Goal: Task Accomplishment & Management: Manage account settings

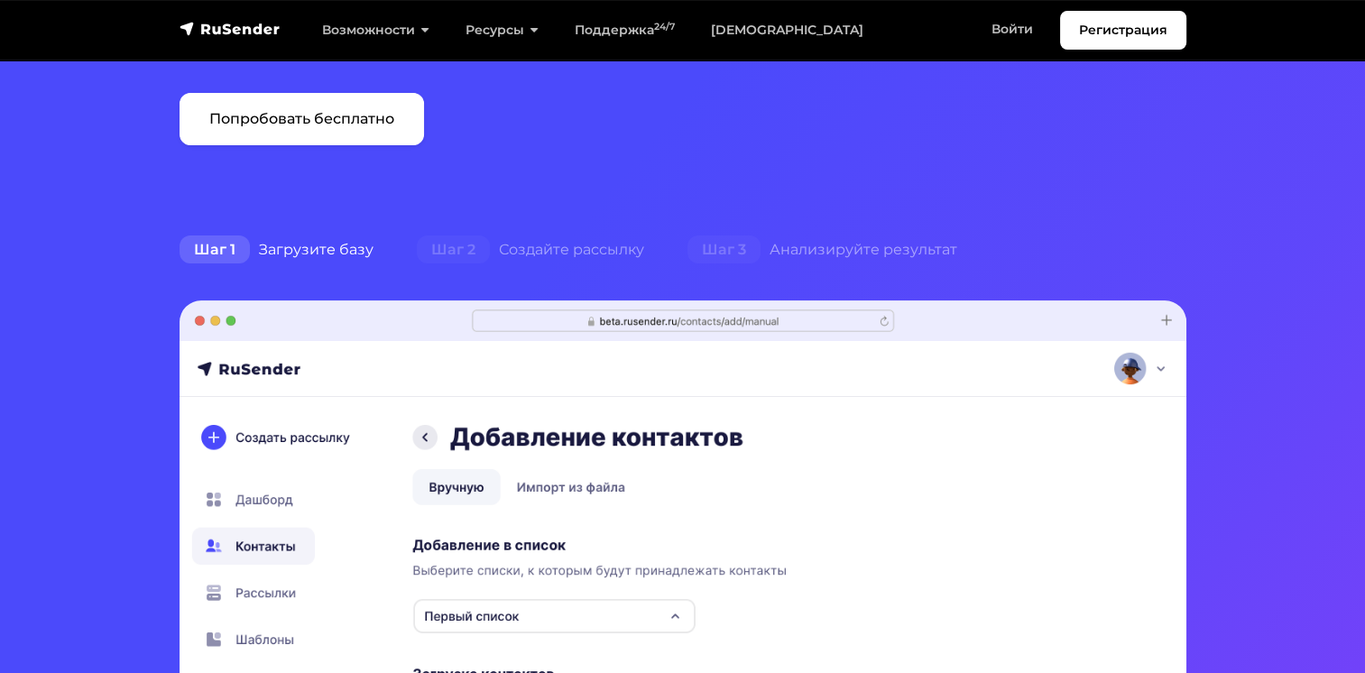
scroll to position [90, 0]
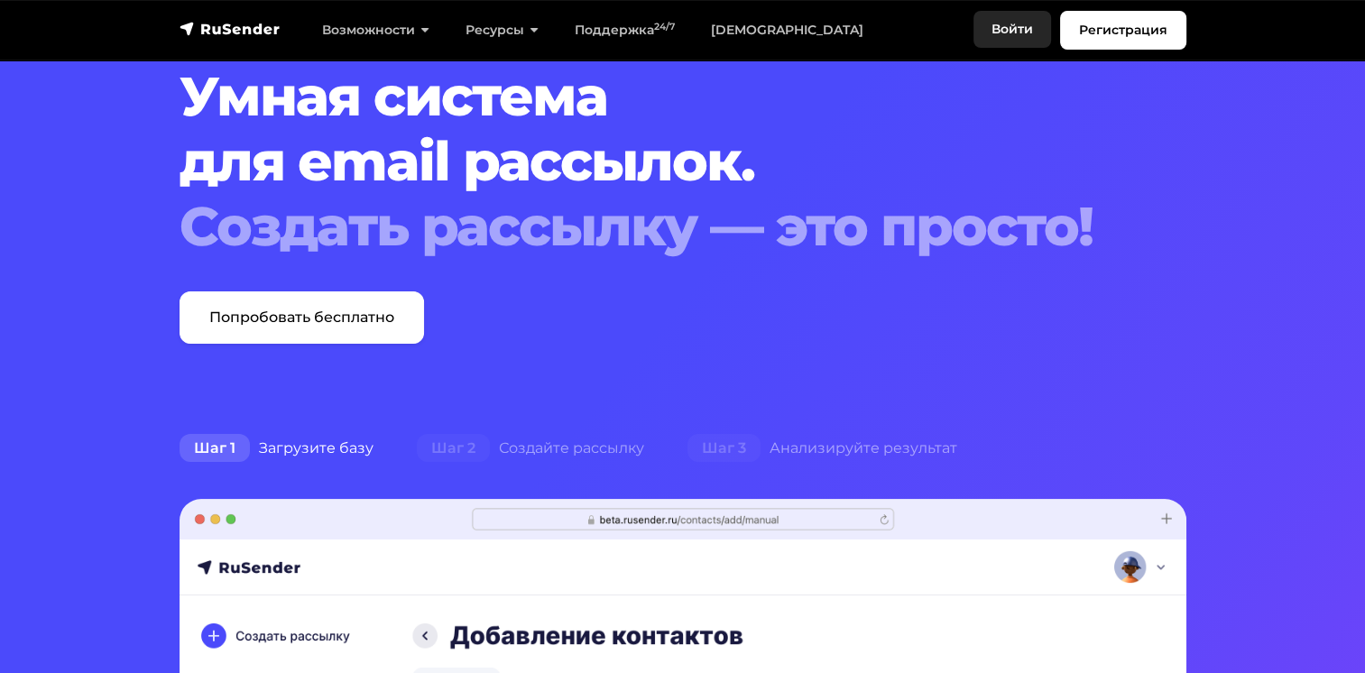
click at [997, 34] on link "Войти" at bounding box center [1012, 29] width 78 height 37
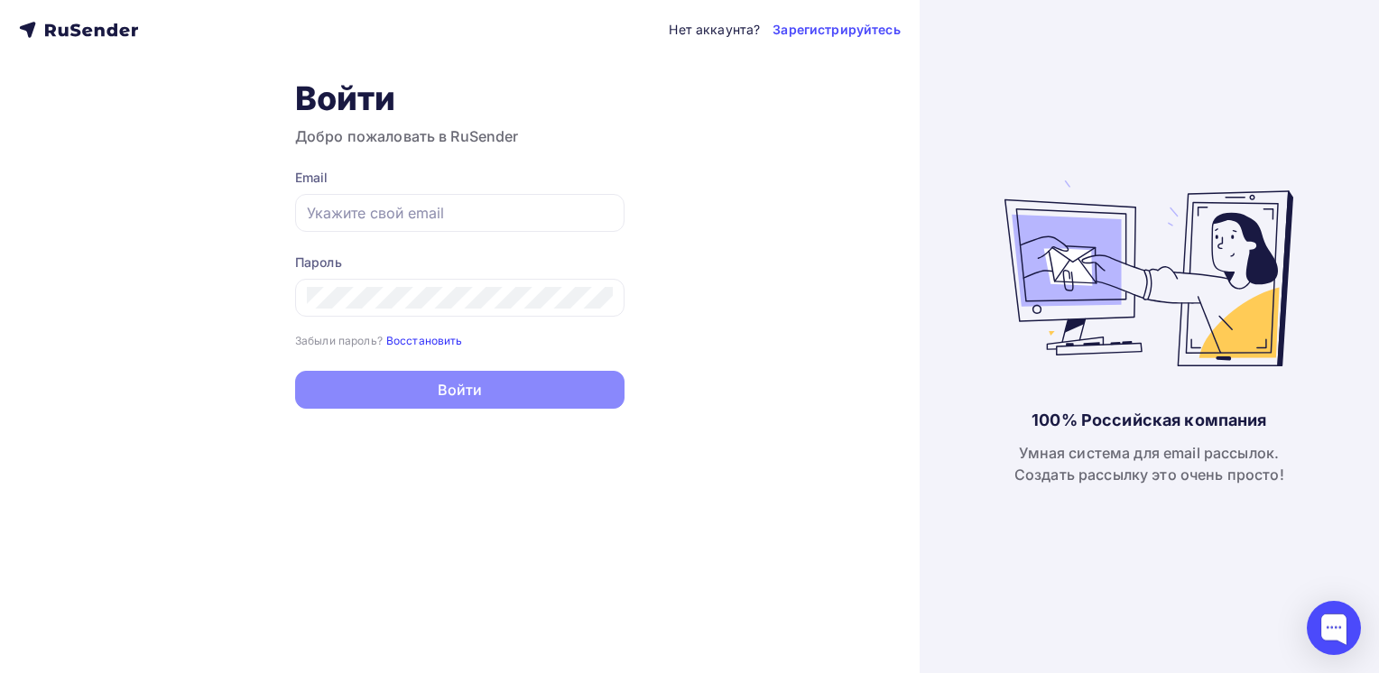
click at [406, 345] on small "Восстановить" at bounding box center [424, 341] width 77 height 14
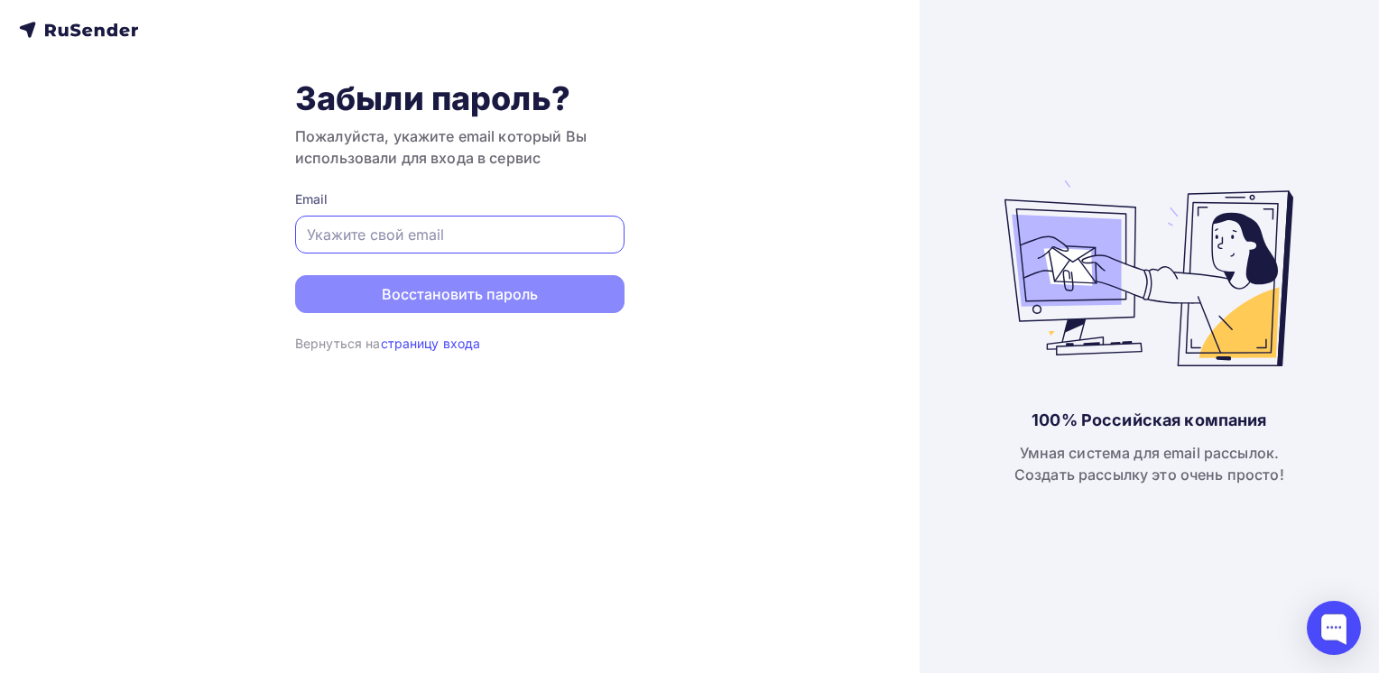
click at [397, 242] on input "text" at bounding box center [460, 235] width 306 height 22
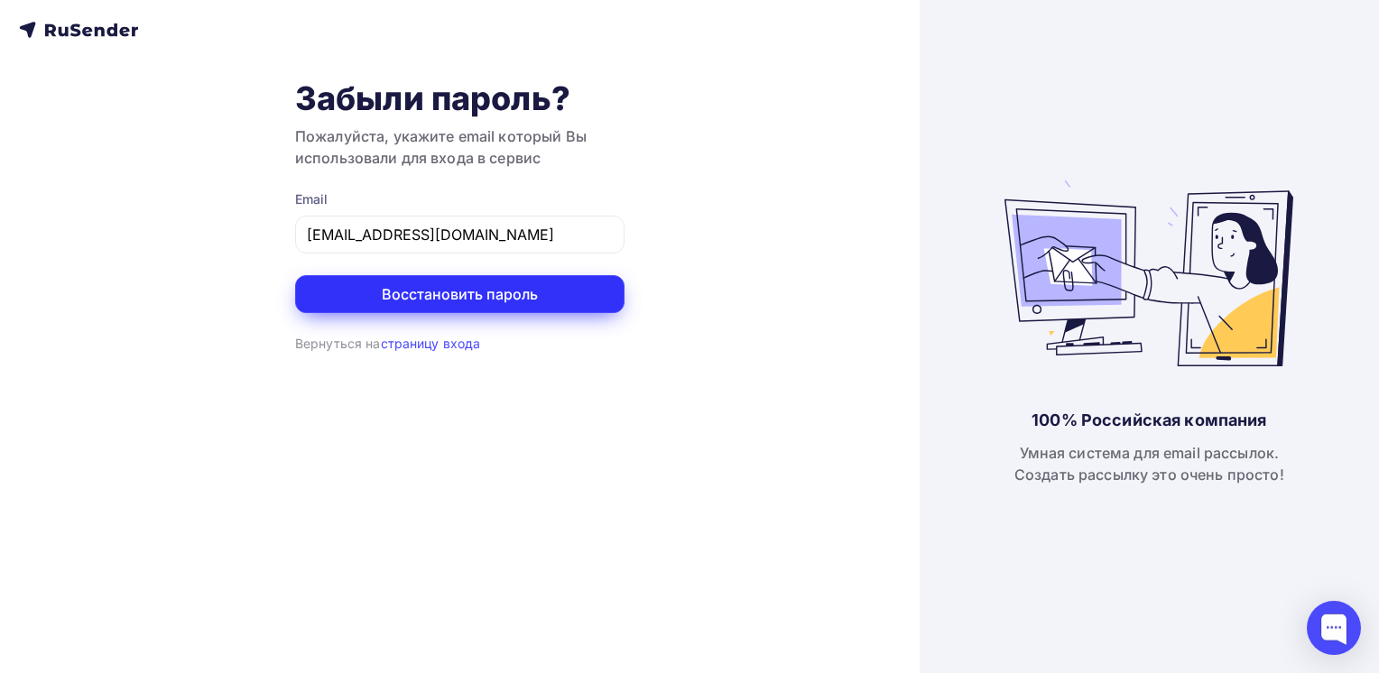
click at [329, 300] on button "Восстановить пароль" at bounding box center [459, 294] width 329 height 38
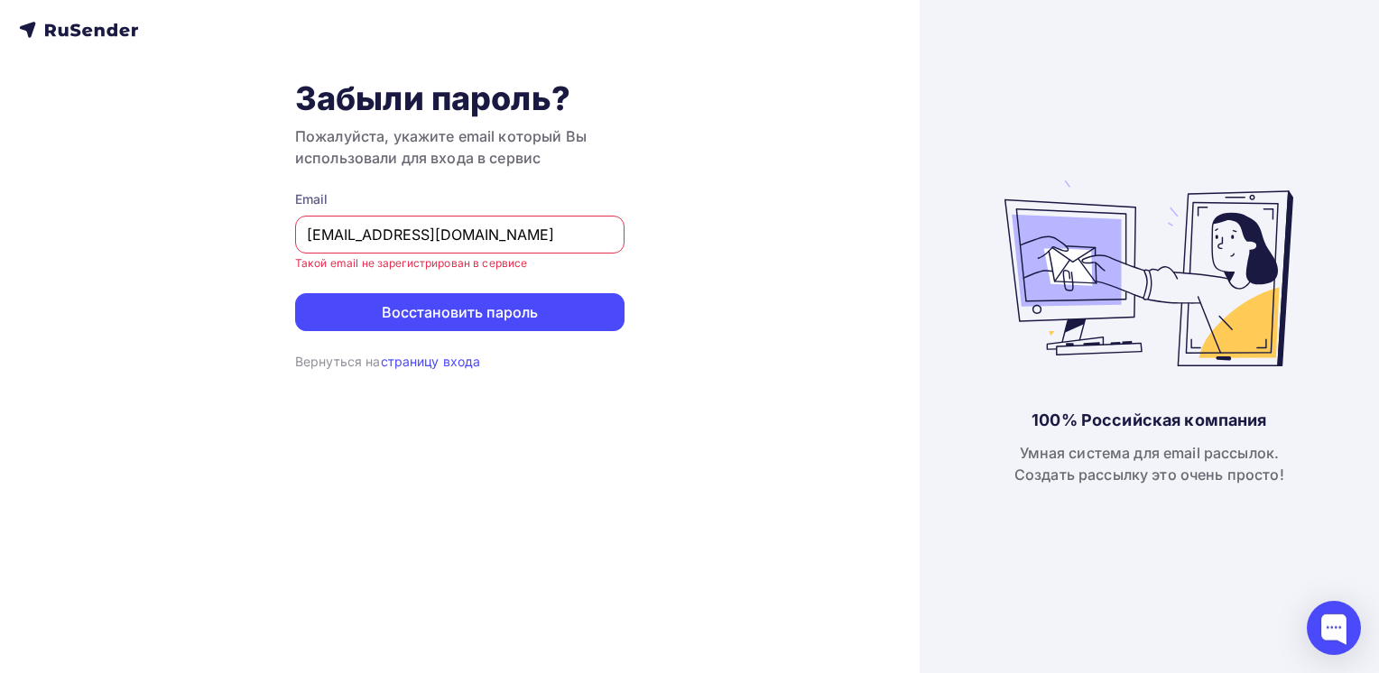
click at [346, 237] on input "[EMAIL_ADDRESS][DOMAIN_NAME]" at bounding box center [460, 235] width 306 height 22
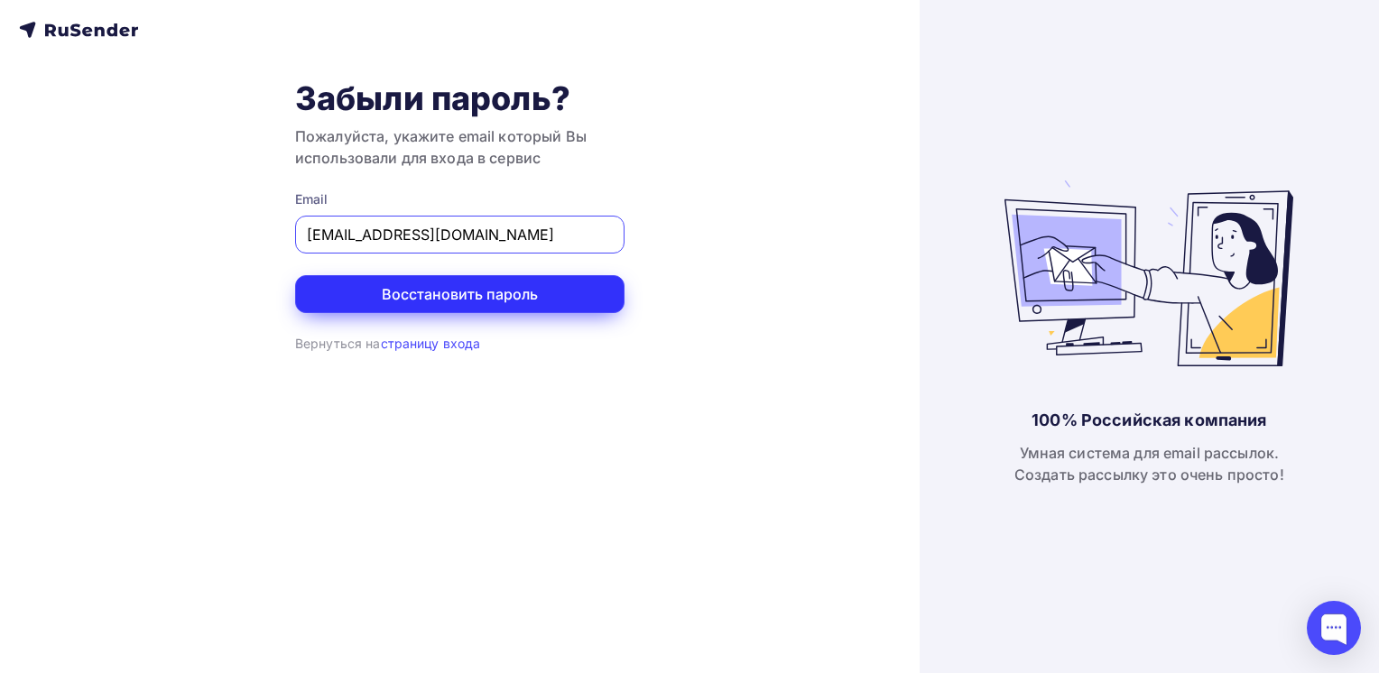
click at [398, 291] on button "Восстановить пароль" at bounding box center [459, 294] width 329 height 38
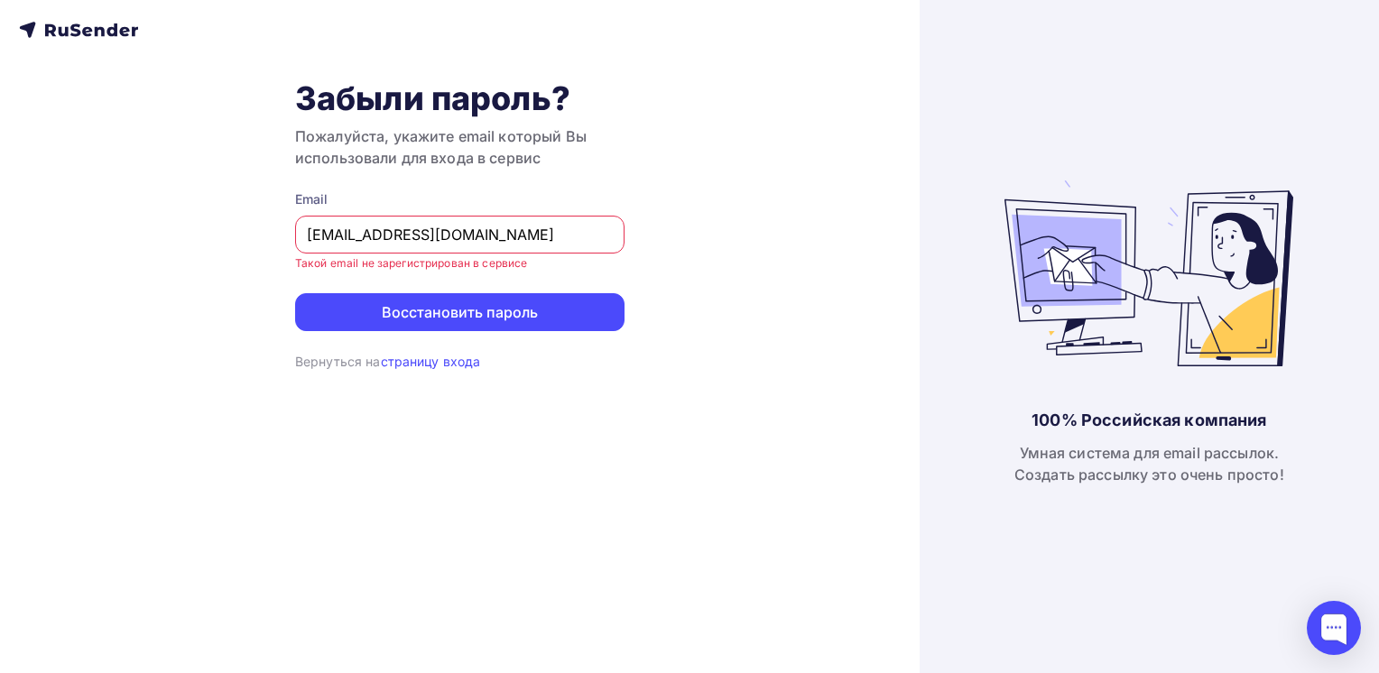
drag, startPoint x: 445, startPoint y: 235, endPoint x: 221, endPoint y: 223, distance: 224.1
click at [221, 223] on div "Забыли пароль? Пожалуйста, укажите email который Вы использовали для входа в се…" at bounding box center [459, 336] width 919 height 673
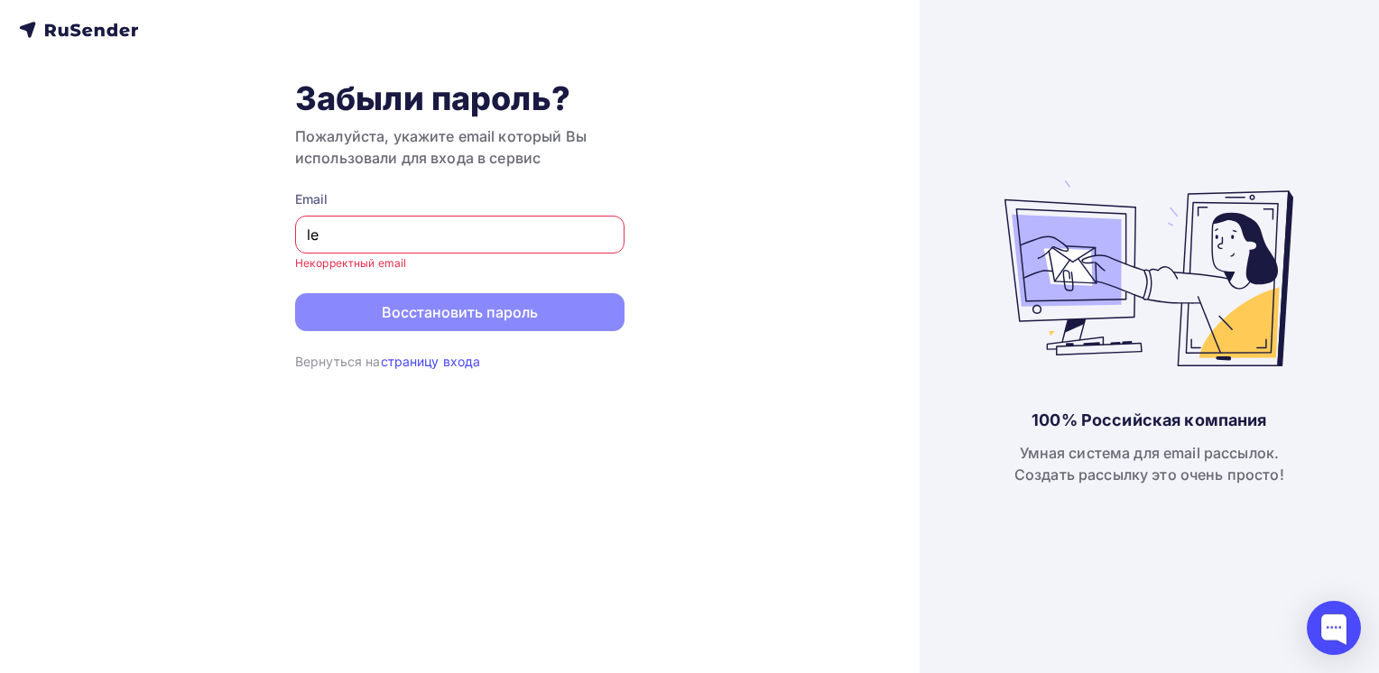
type input "[EMAIL_ADDRESS][DOMAIN_NAME]"
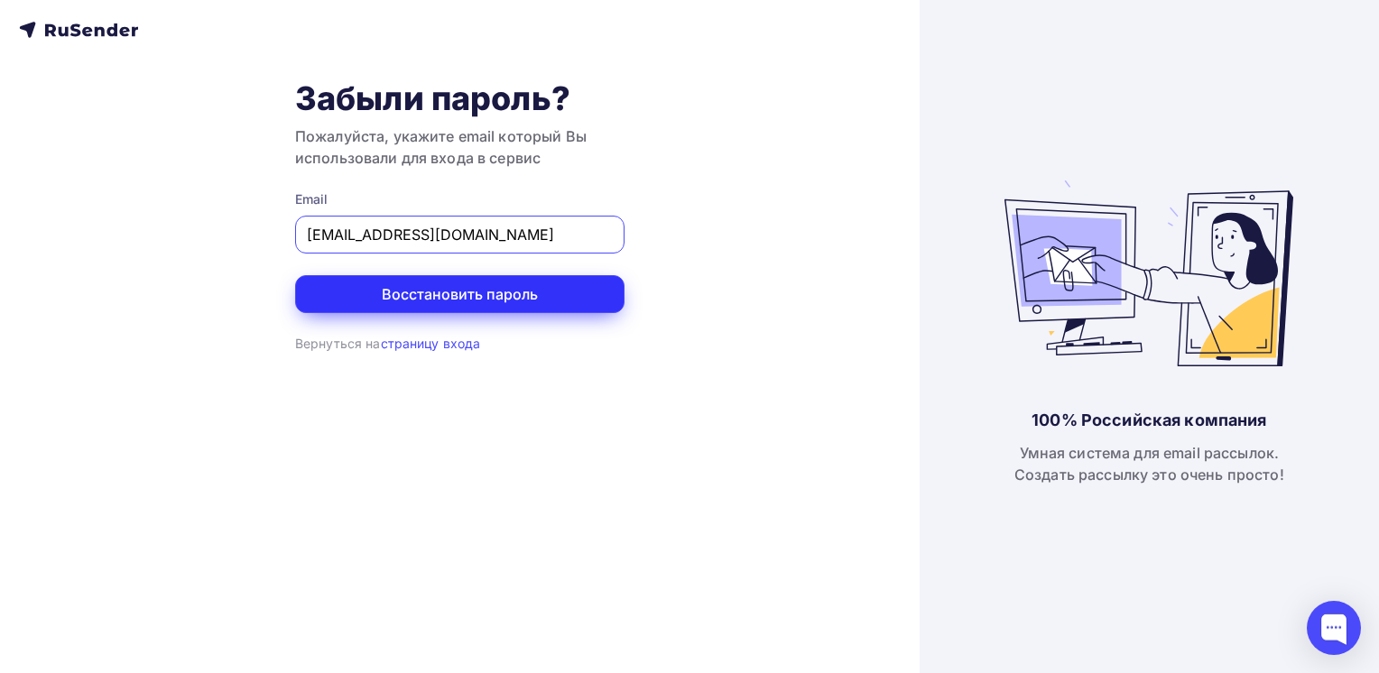
click at [361, 293] on button "Восстановить пароль" at bounding box center [459, 294] width 329 height 38
